Goal: Transaction & Acquisition: Purchase product/service

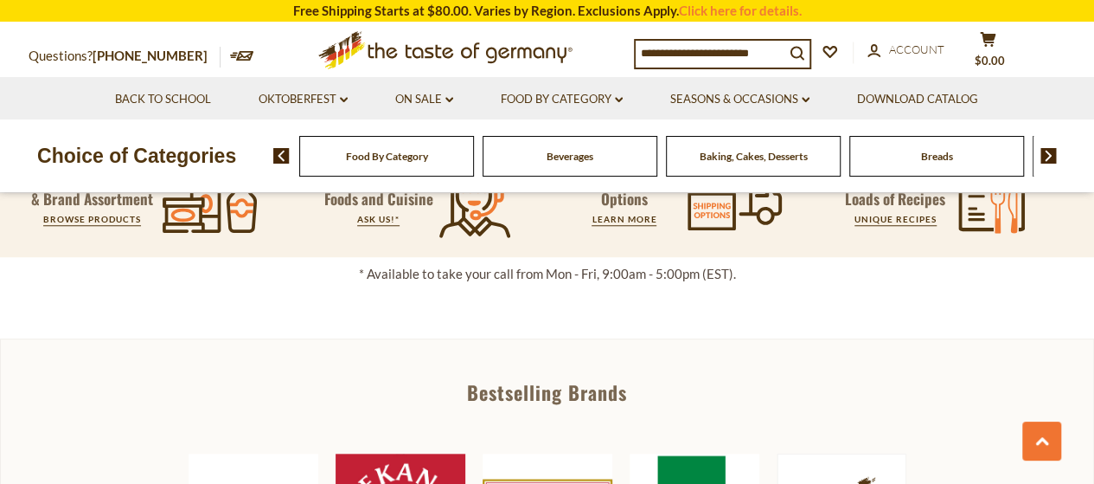
scroll to position [286, 0]
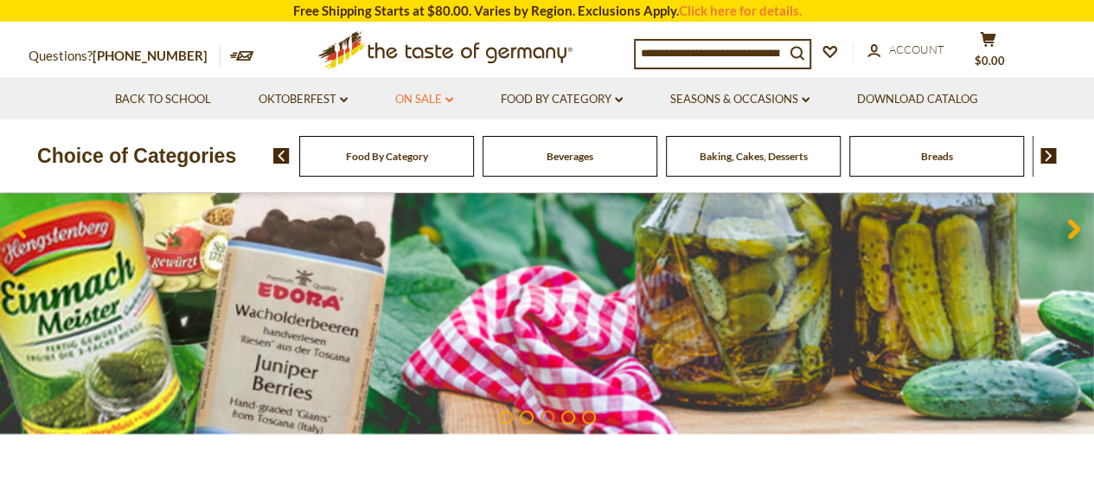
click at [428, 105] on link "On Sale dropdown_arrow" at bounding box center [424, 99] width 58 height 19
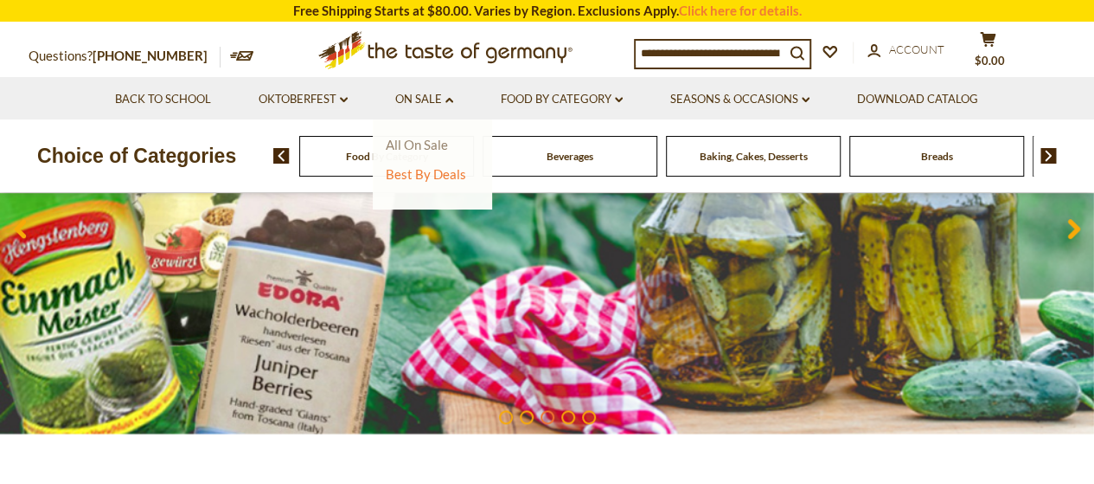
click at [433, 138] on link "All On Sale" at bounding box center [417, 145] width 62 height 16
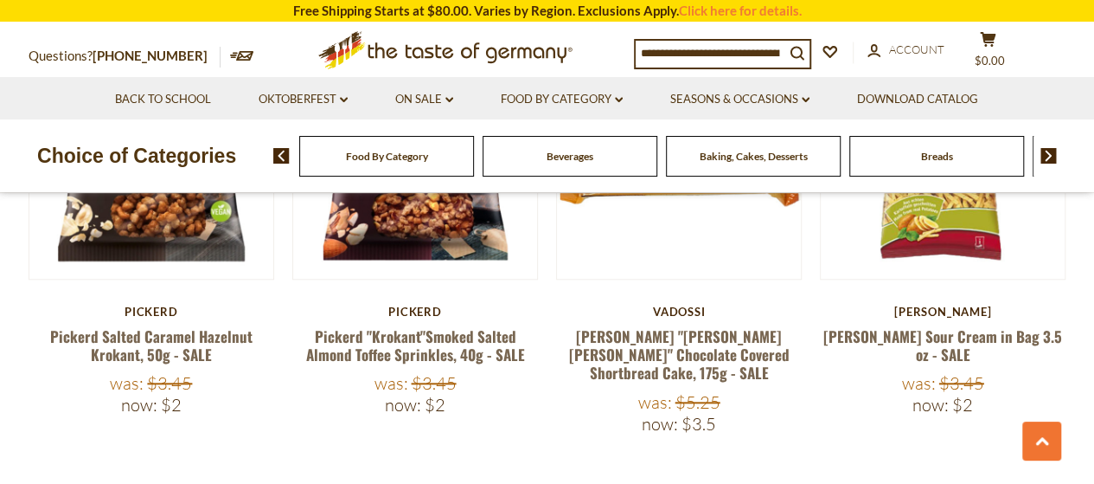
scroll to position [4066, 0]
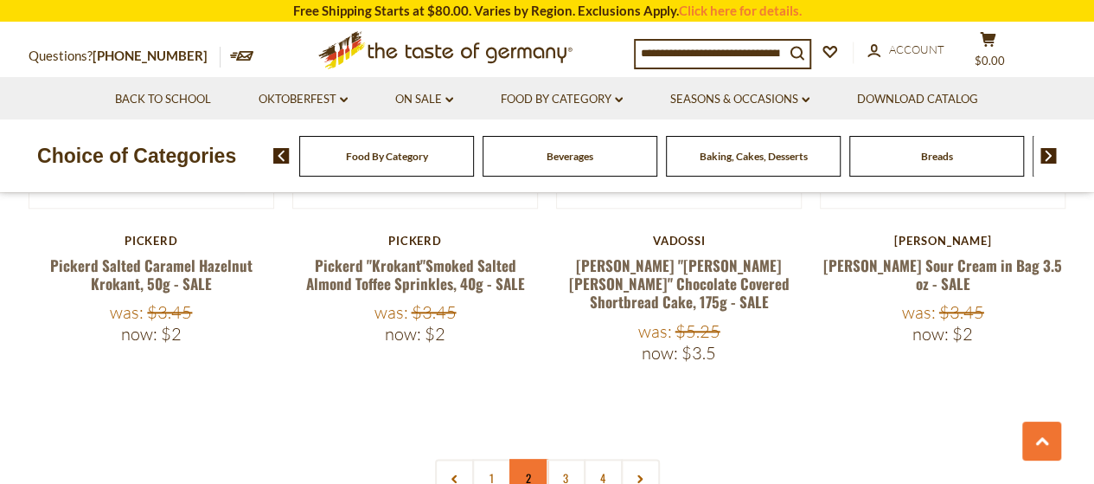
click at [526, 459] on link "2" at bounding box center [529, 478] width 39 height 39
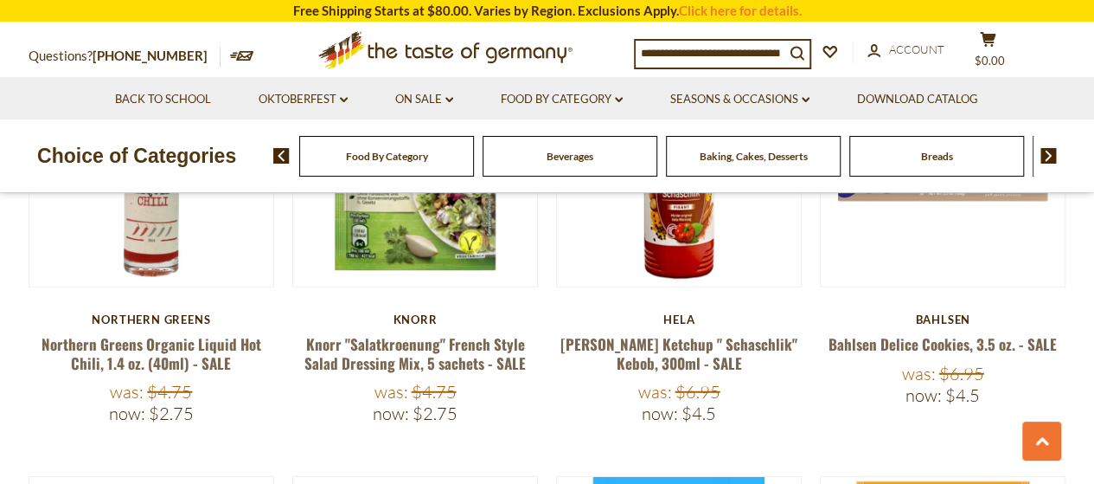
scroll to position [2596, 0]
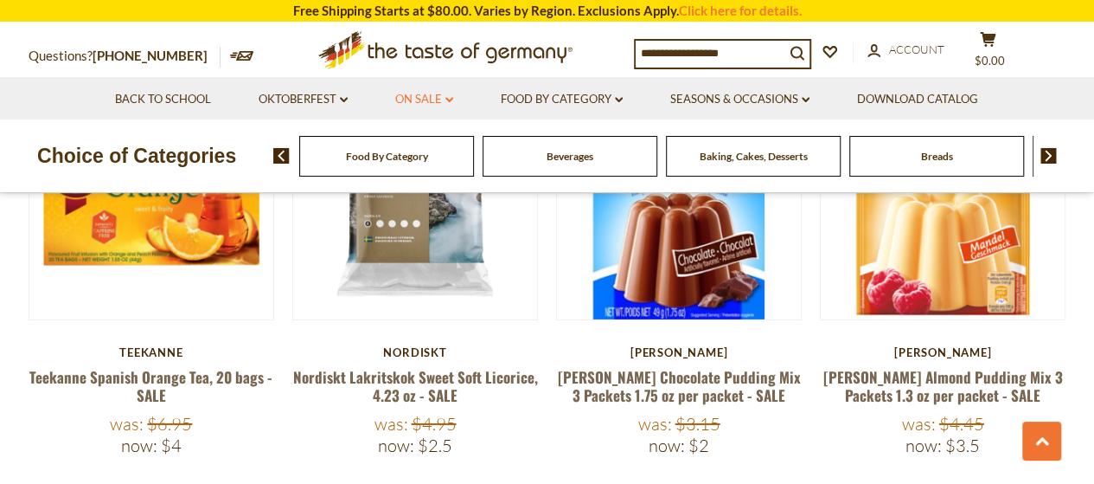
click at [416, 100] on link "On Sale dropdown_arrow" at bounding box center [424, 99] width 58 height 19
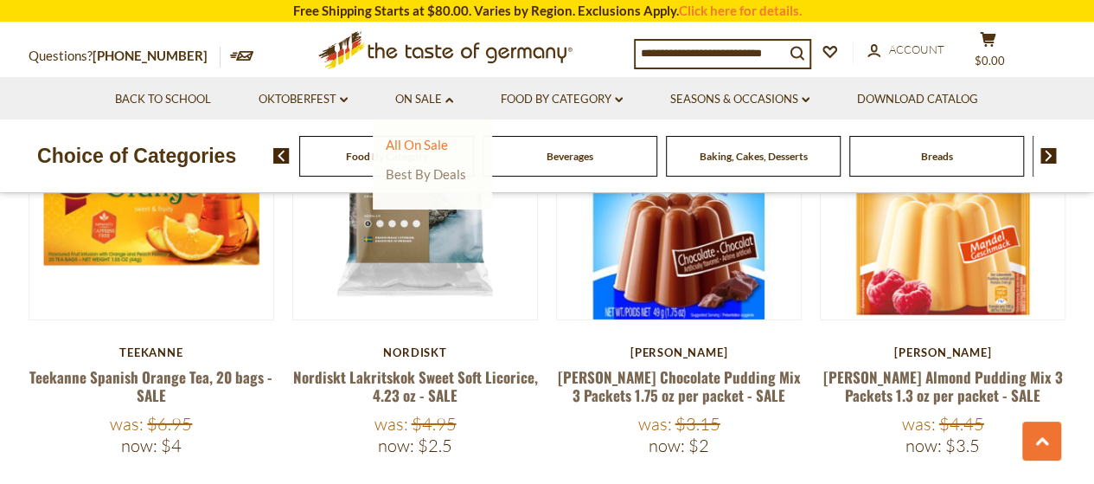
click at [411, 182] on link "Best By Deals" at bounding box center [426, 174] width 80 height 16
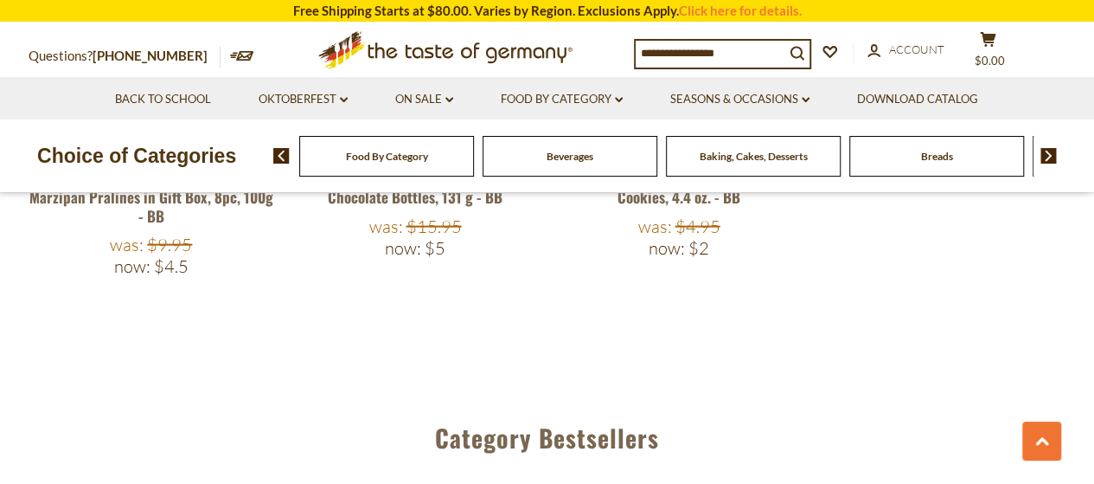
scroll to position [1817, 0]
